Goal: Navigation & Orientation: Find specific page/section

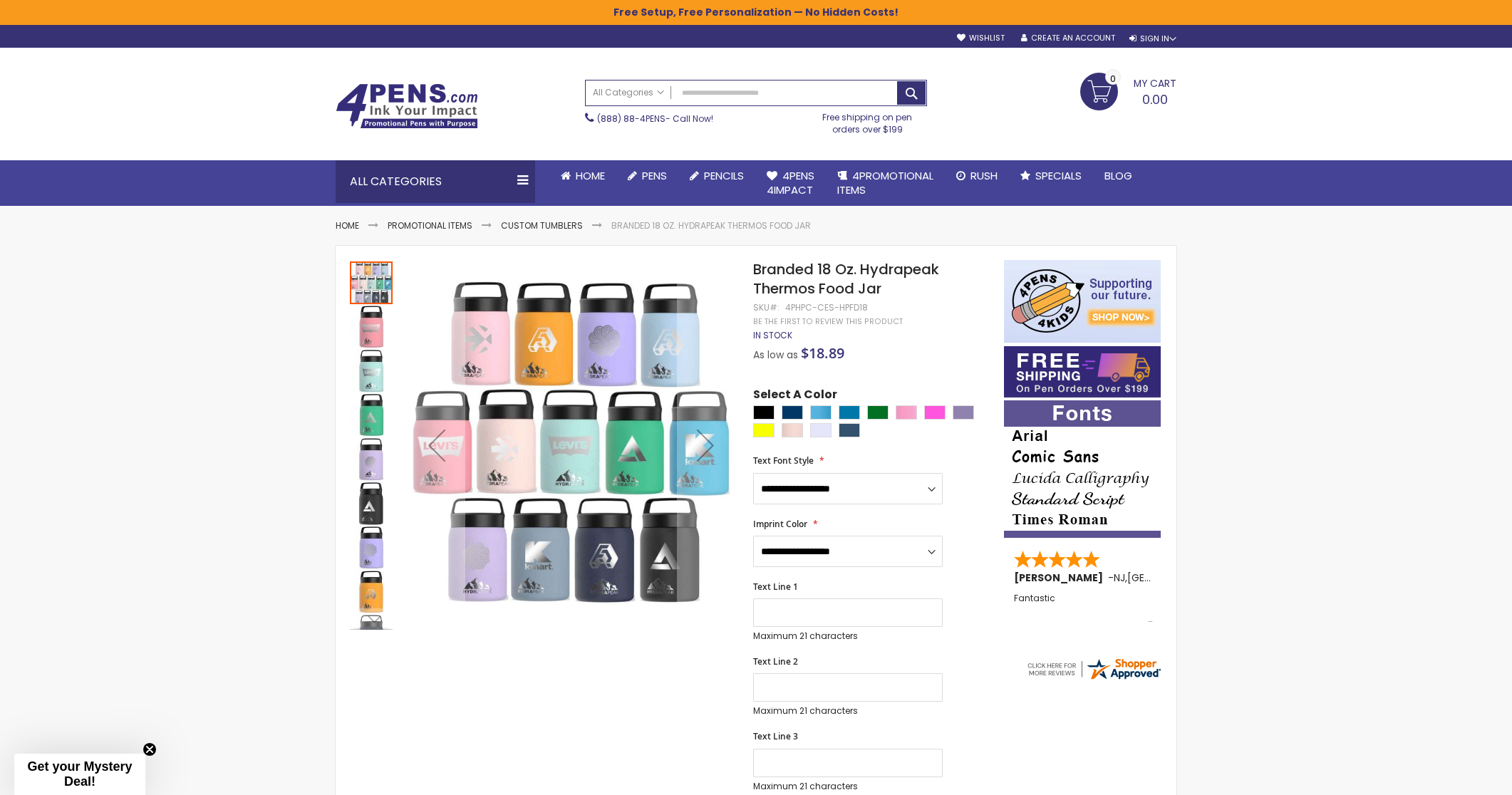
click at [415, 94] on img at bounding box center [406, 105] width 143 height 45
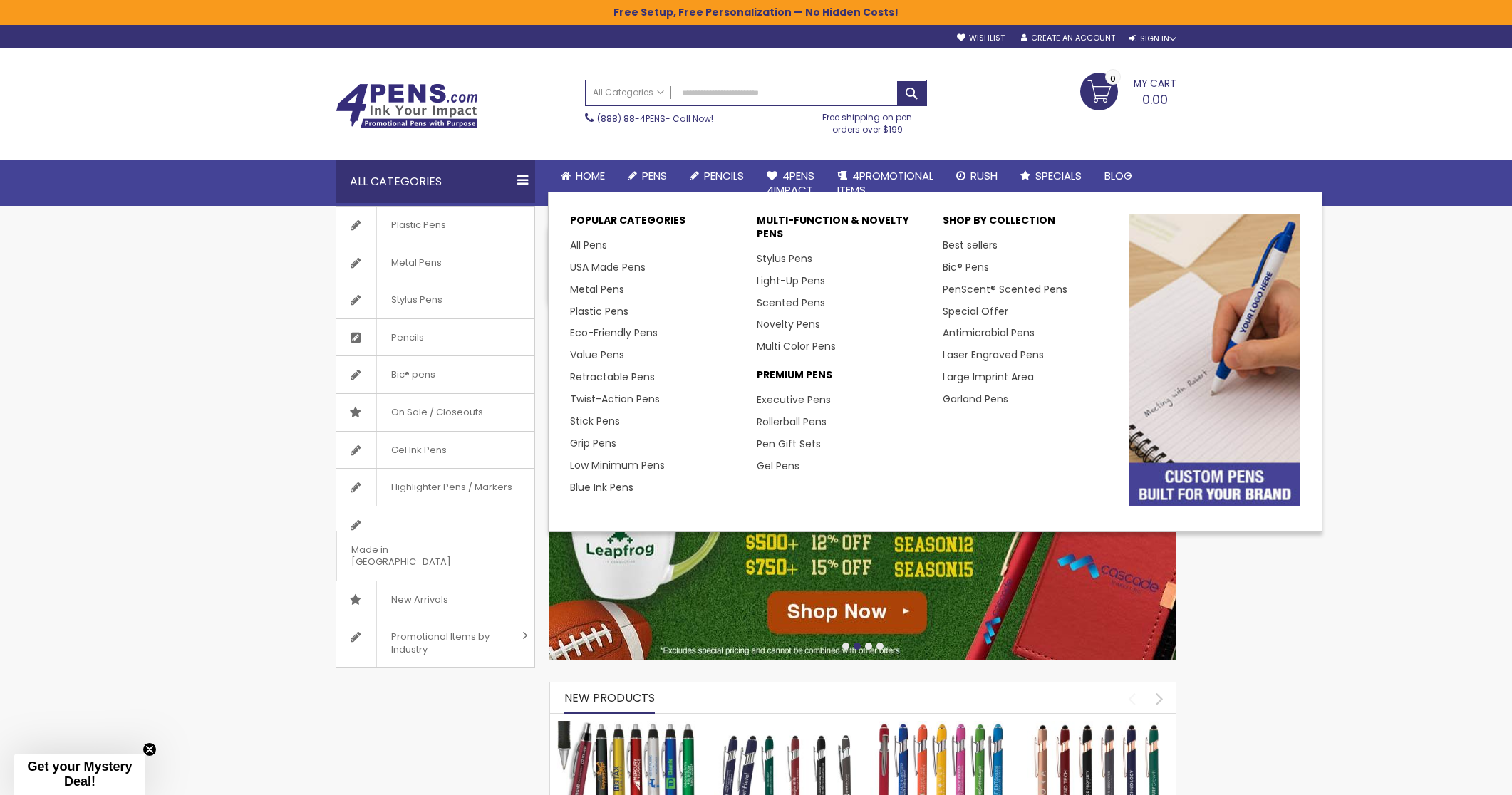
drag, startPoint x: 655, startPoint y: 167, endPoint x: 205, endPoint y: 313, distance: 473.1
click at [656, 167] on link "Pens" at bounding box center [647, 176] width 62 height 31
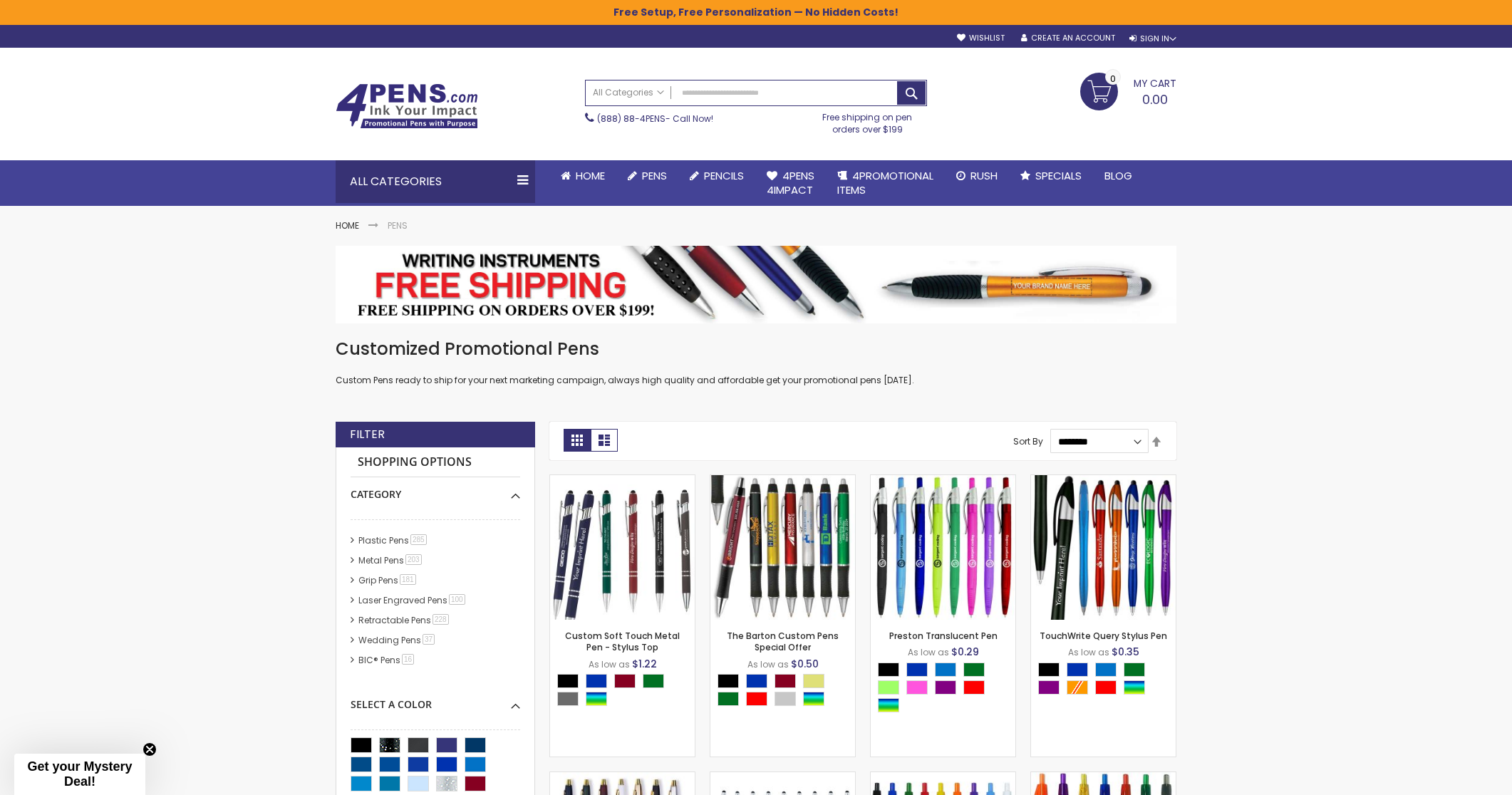
click at [403, 105] on img at bounding box center [406, 105] width 143 height 45
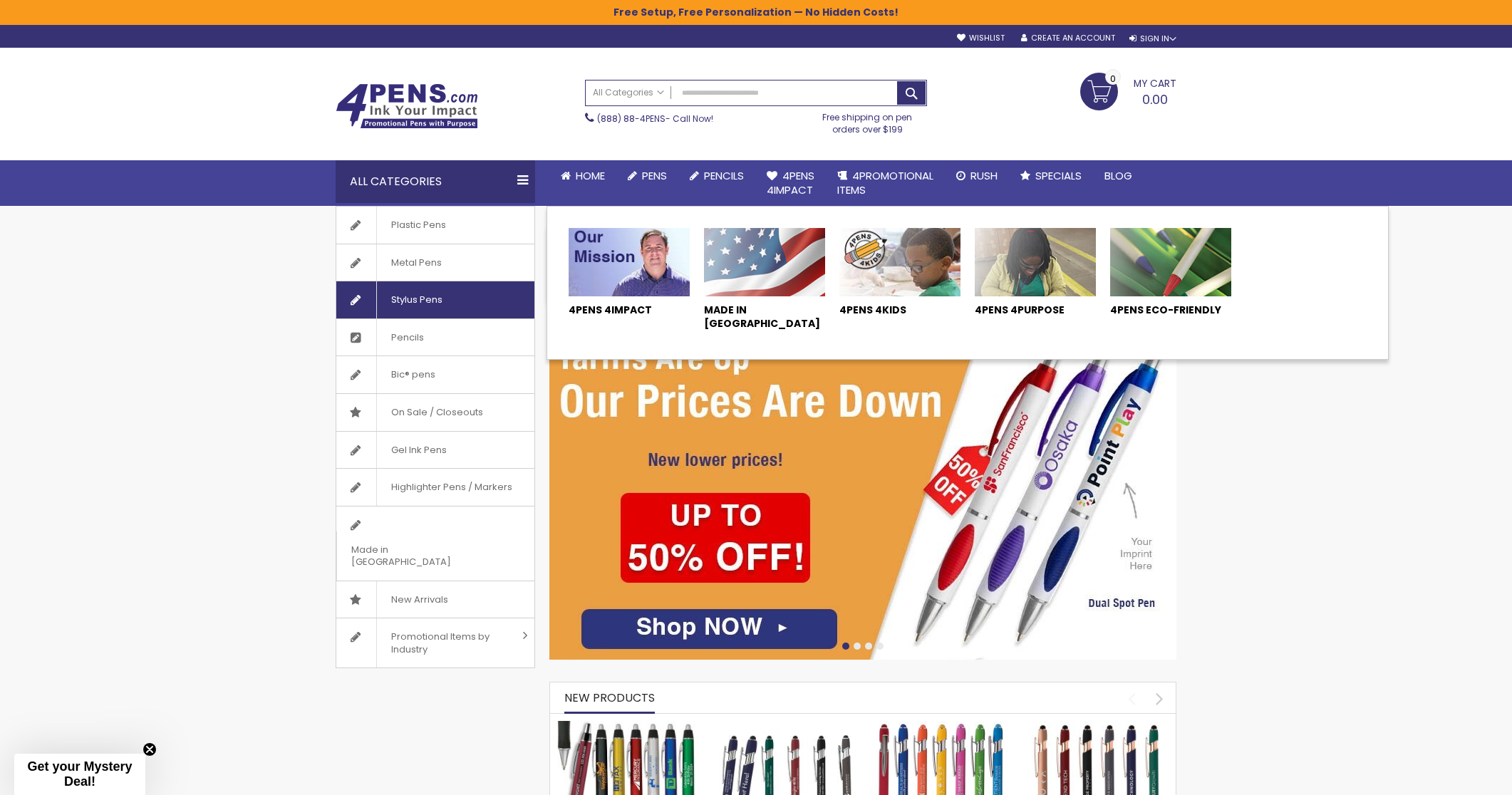
drag, startPoint x: 803, startPoint y: 181, endPoint x: 357, endPoint y: 309, distance: 464.0
click at [803, 181] on span "4Pens 4impact" at bounding box center [791, 183] width 48 height 29
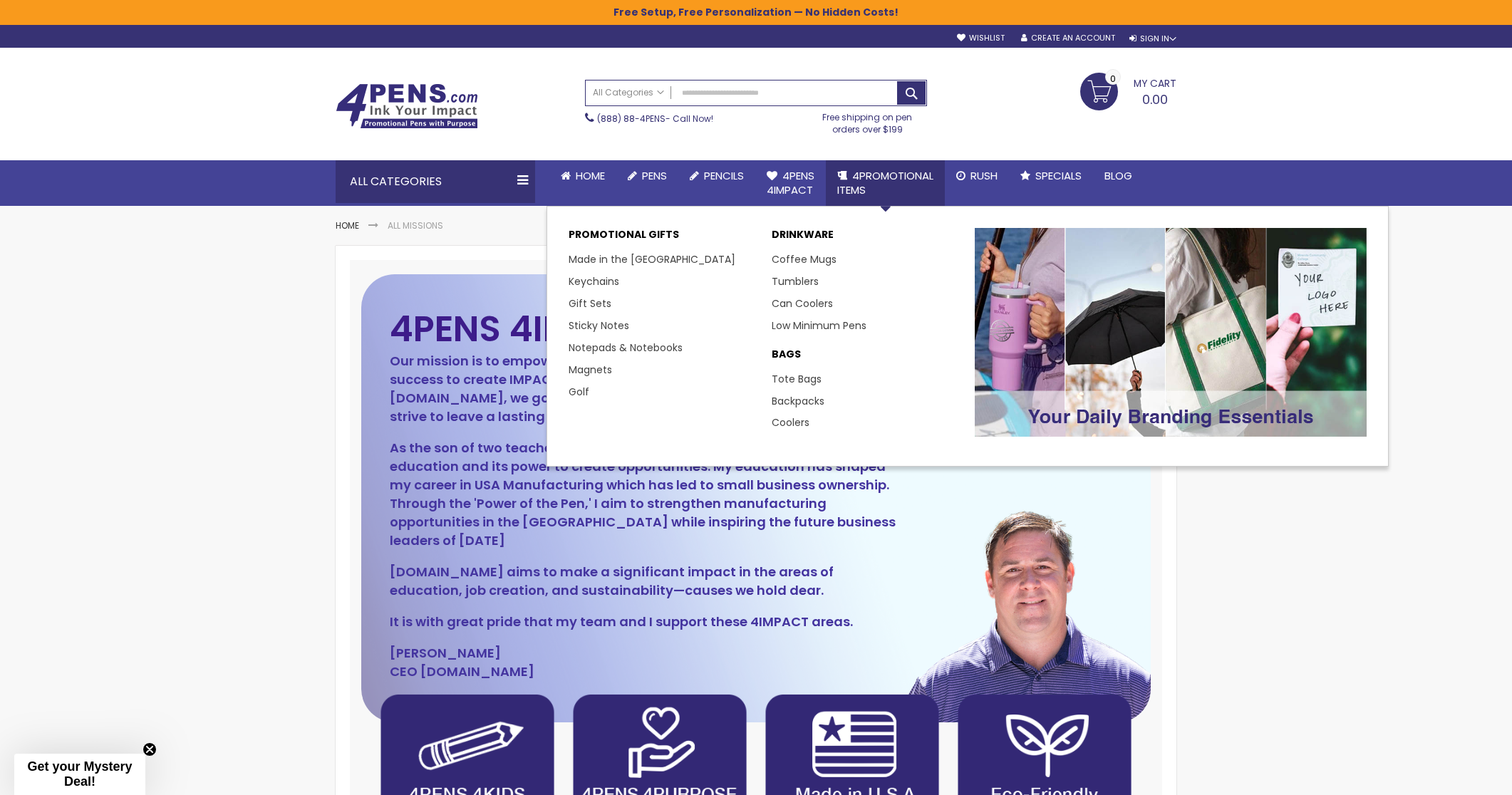
drag, startPoint x: 878, startPoint y: 170, endPoint x: 688, endPoint y: 263, distance: 211.5
click at [877, 170] on span "4PROMOTIONAL ITEMS" at bounding box center [885, 183] width 96 height 29
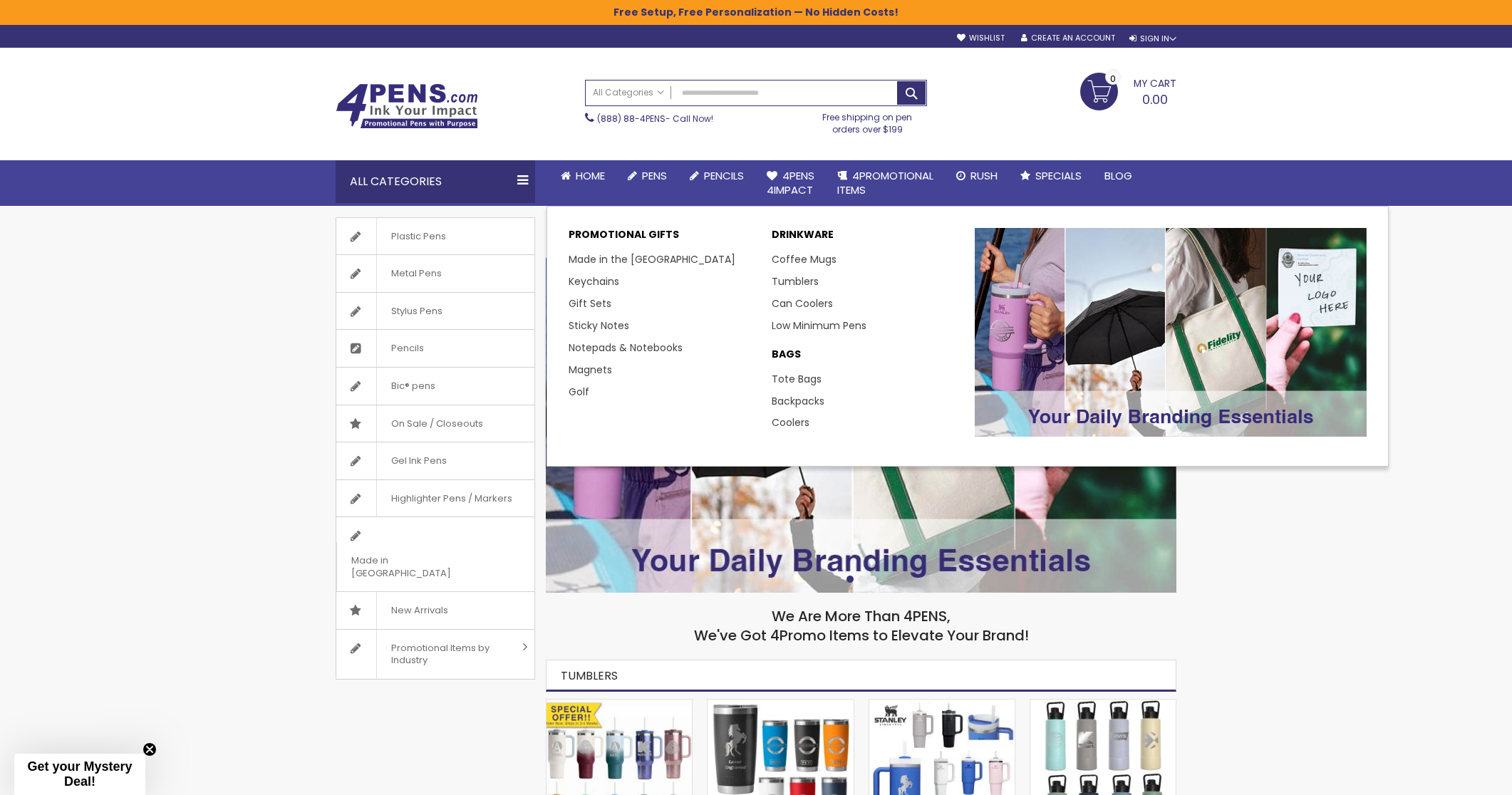
click at [805, 236] on p "DRINKWARE" at bounding box center [866, 238] width 189 height 20
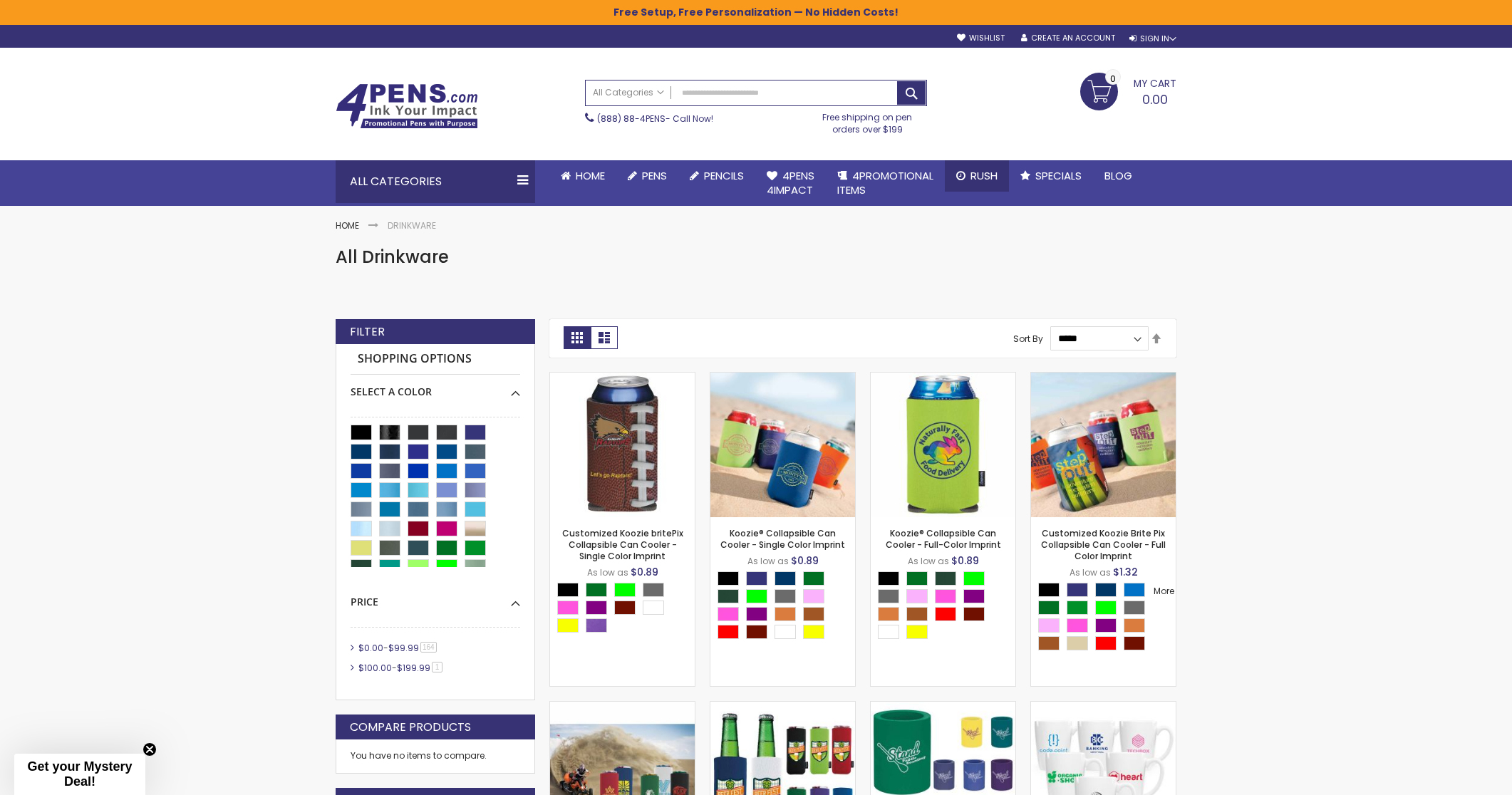
click at [981, 170] on span "Rush" at bounding box center [983, 176] width 27 height 15
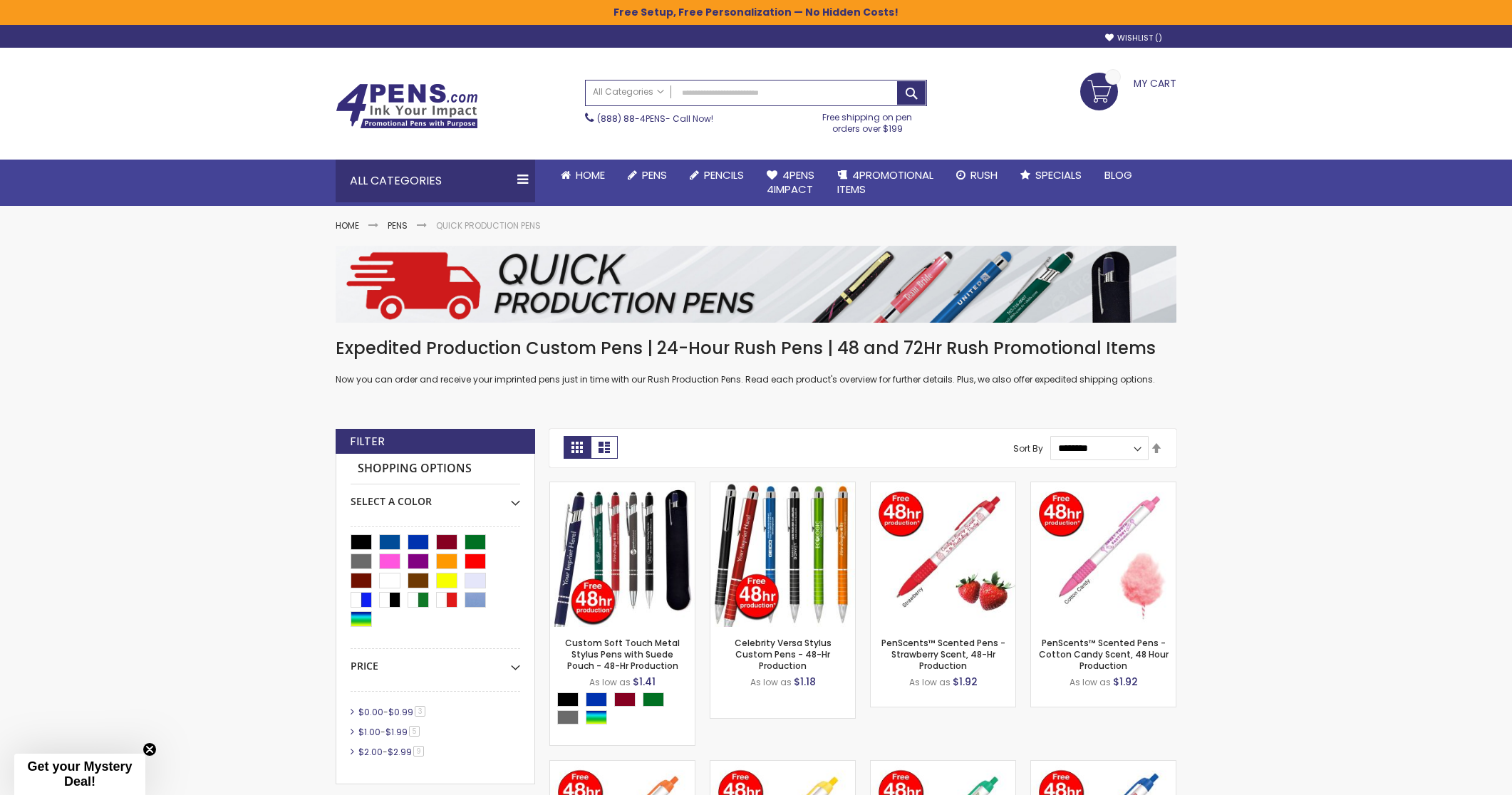
click at [403, 87] on img at bounding box center [406, 105] width 143 height 45
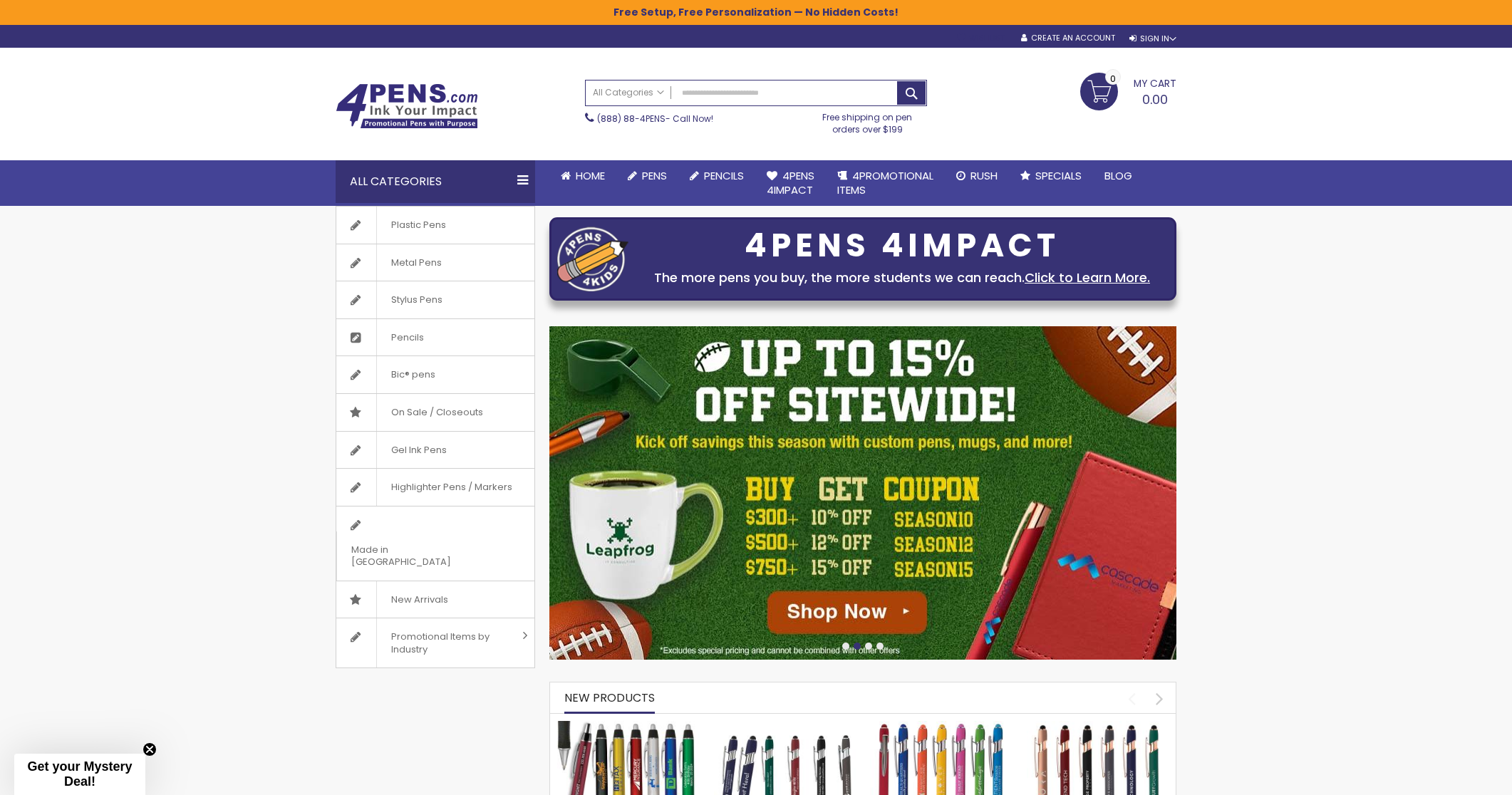
click at [979, 35] on link "Wishlist" at bounding box center [981, 39] width 48 height 11
